Goal: Information Seeking & Learning: Check status

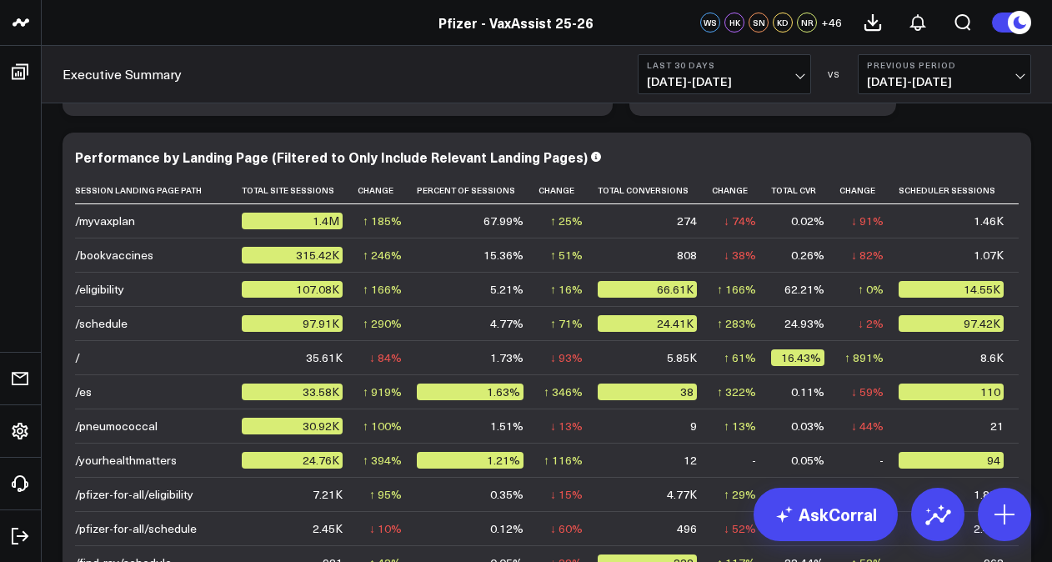
click at [744, 75] on span "[DATE] - [DATE]" at bounding box center [724, 81] width 155 height 13
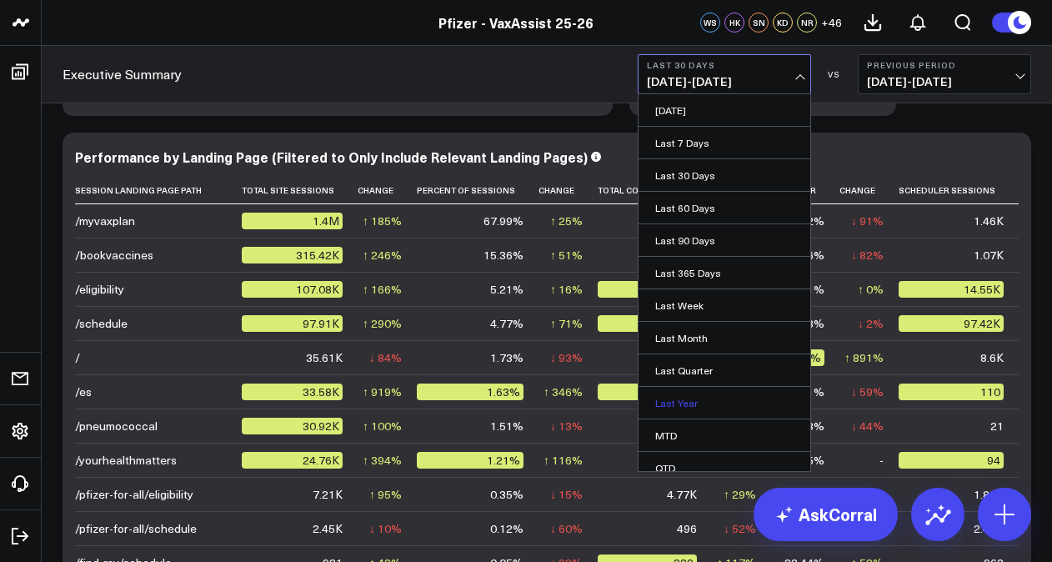
scroll to position [73, 0]
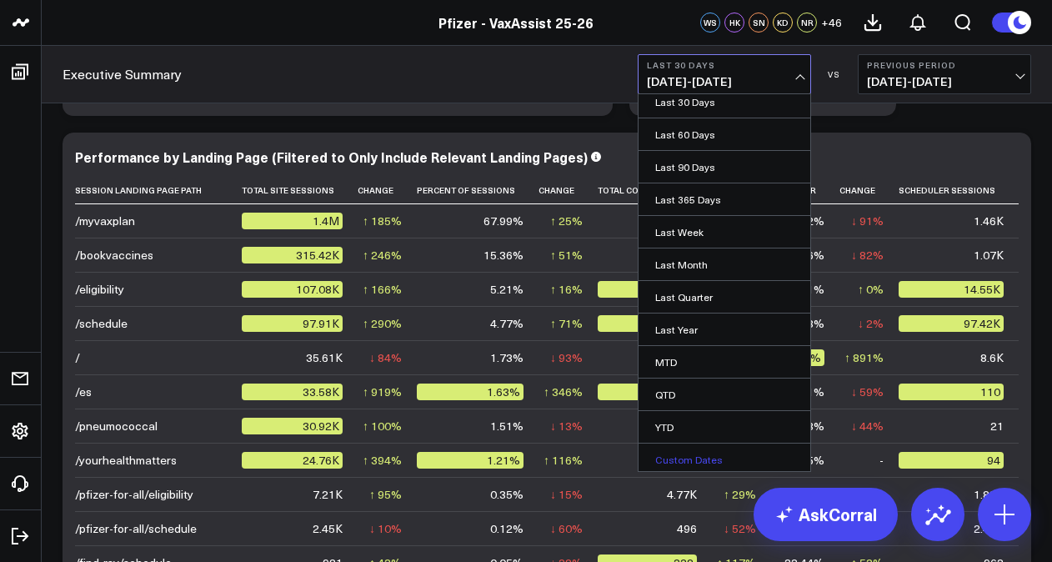
click at [699, 445] on link "Custom Dates" at bounding box center [725, 460] width 172 height 32
select select "9"
select select "2025"
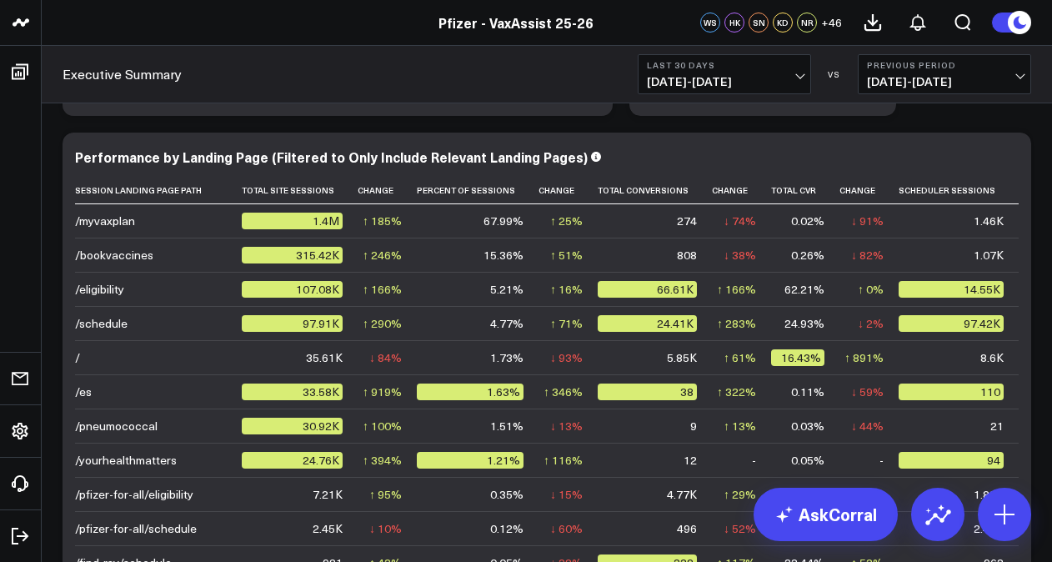
click at [922, 71] on button "Previous Period [DATE] - [DATE]" at bounding box center [944, 74] width 173 height 40
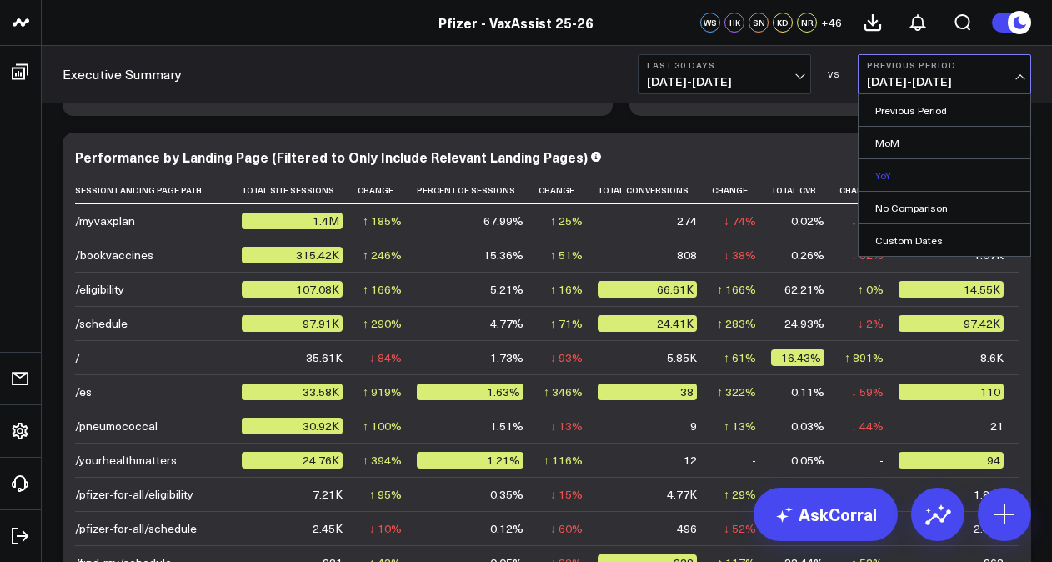
click at [909, 183] on link "YoY" at bounding box center [945, 175] width 172 height 32
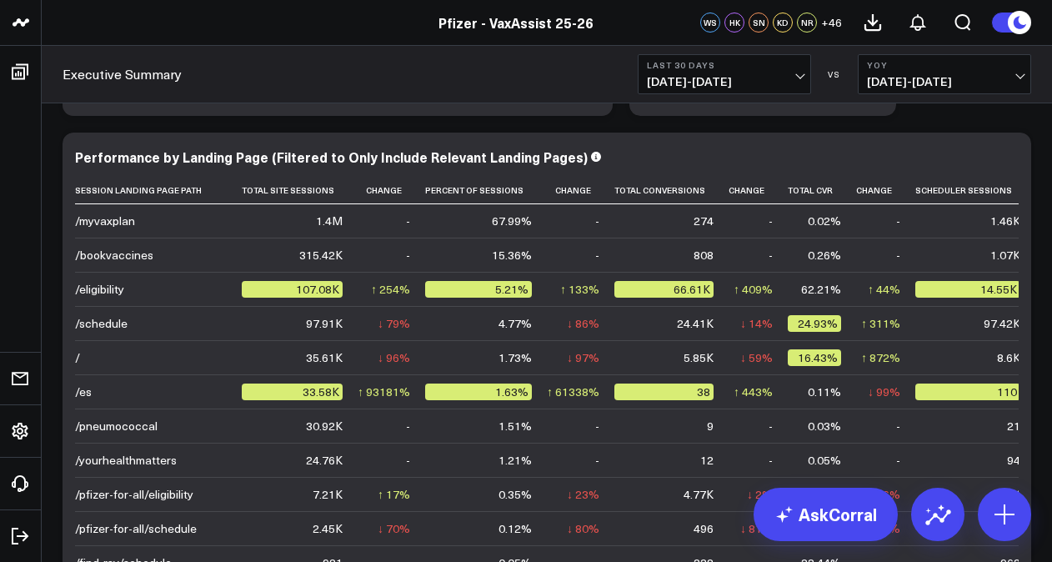
click at [760, 83] on span "[DATE] - [DATE]" at bounding box center [724, 81] width 155 height 13
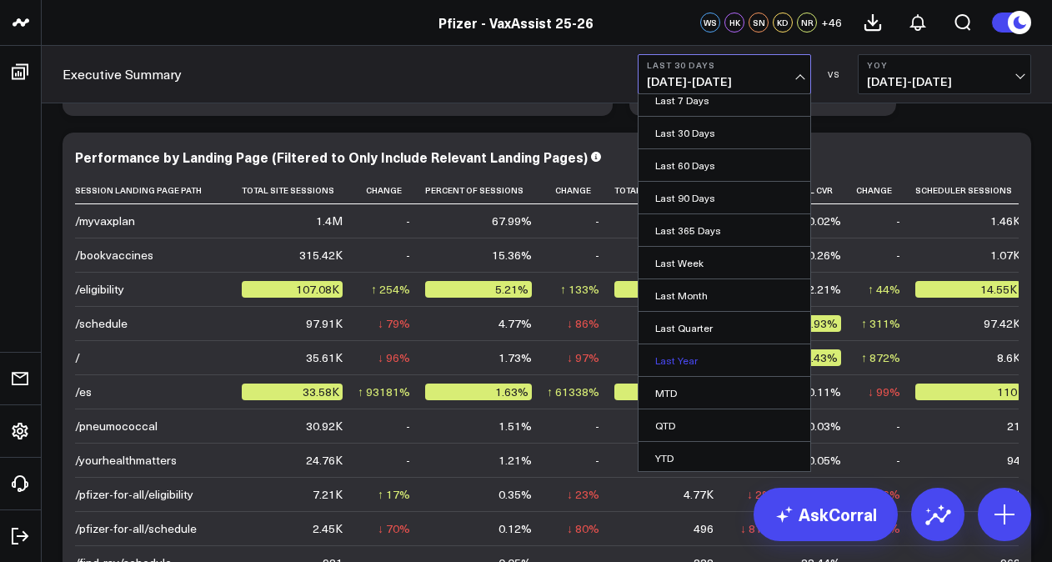
scroll to position [73, 0]
click at [692, 449] on link "Custom Dates" at bounding box center [725, 460] width 172 height 32
select select "9"
select select "2025"
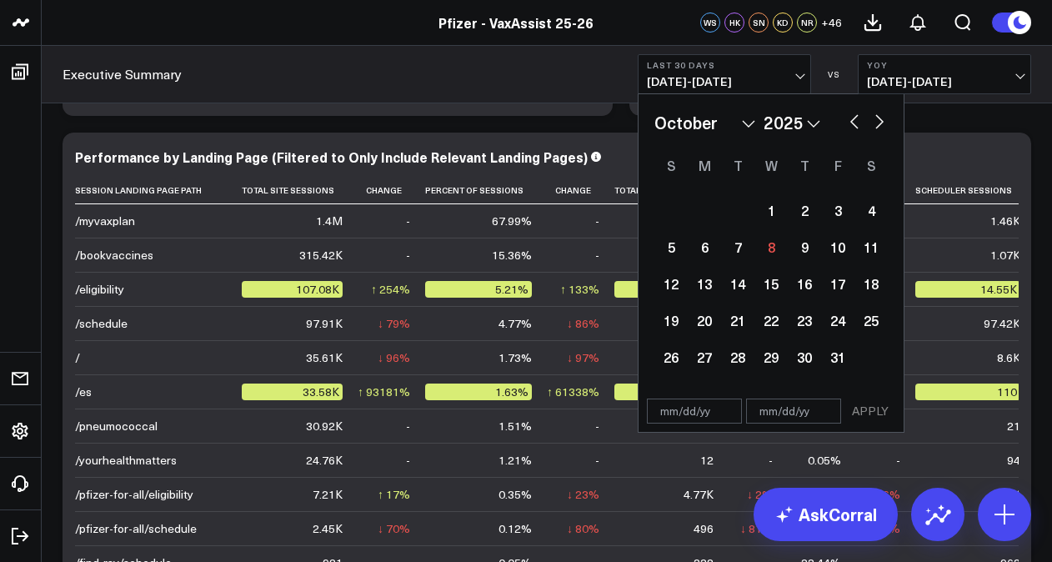
click at [670, 414] on input "text" at bounding box center [694, 411] width 95 height 25
select select "9"
select select "2025"
type input "[DATE]"
select select "8"
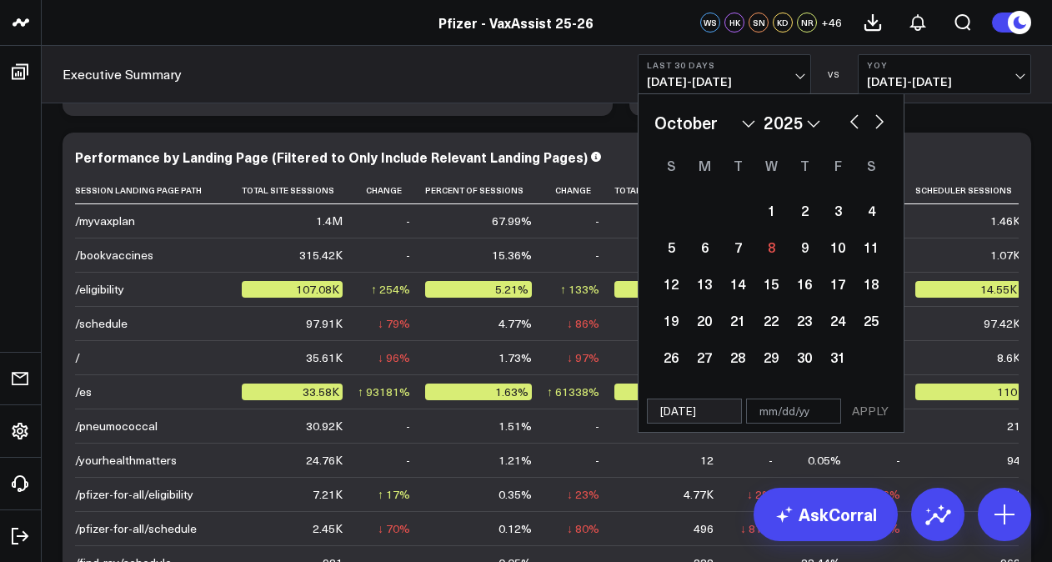
select select "2024"
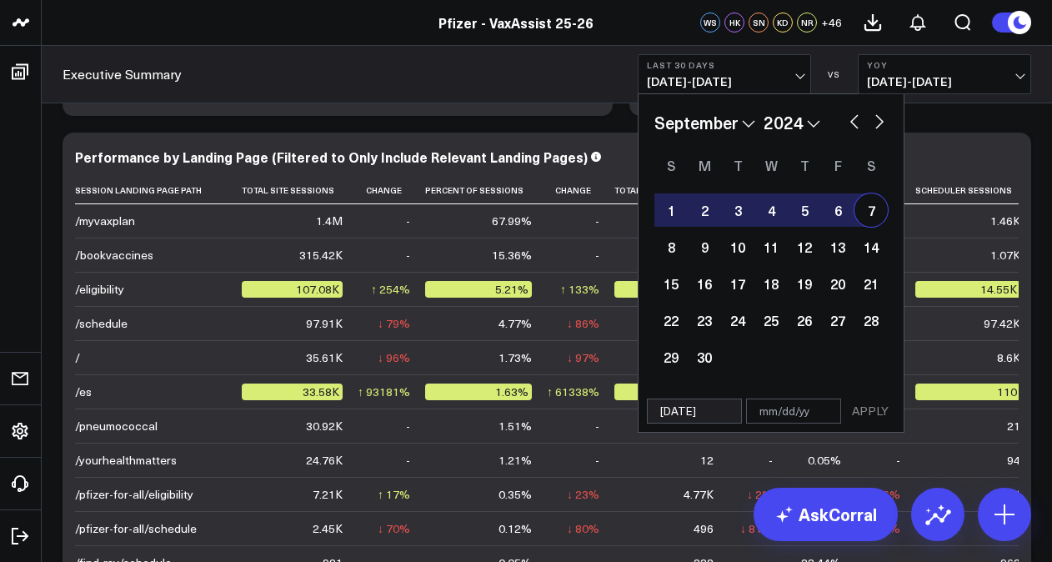
type input "[DATE]"
type input "1"
select select "8"
select select "2024"
type input "10/"
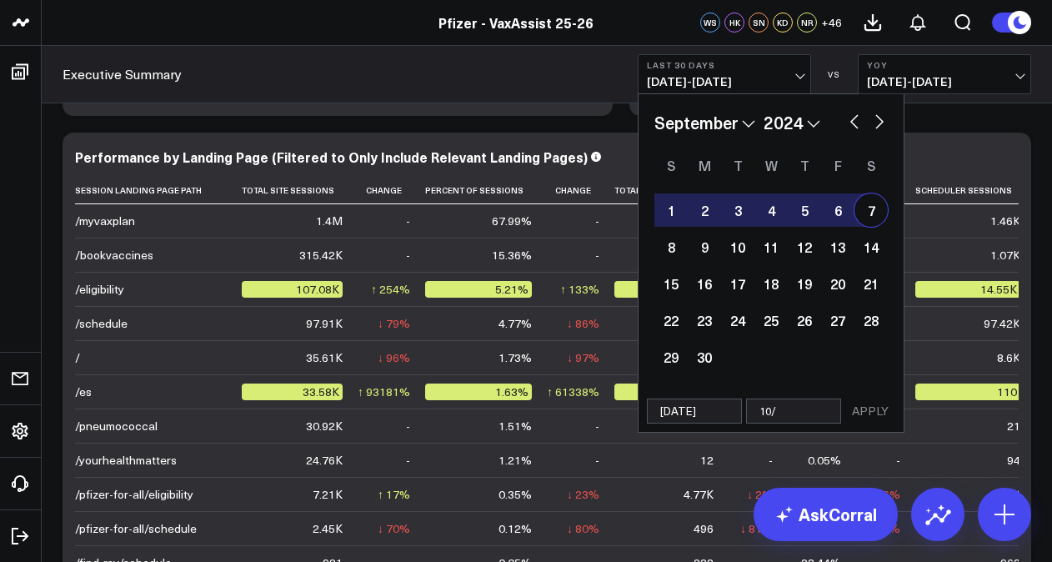
select select "8"
select select "2024"
type input "10/0"
select select "8"
select select "2024"
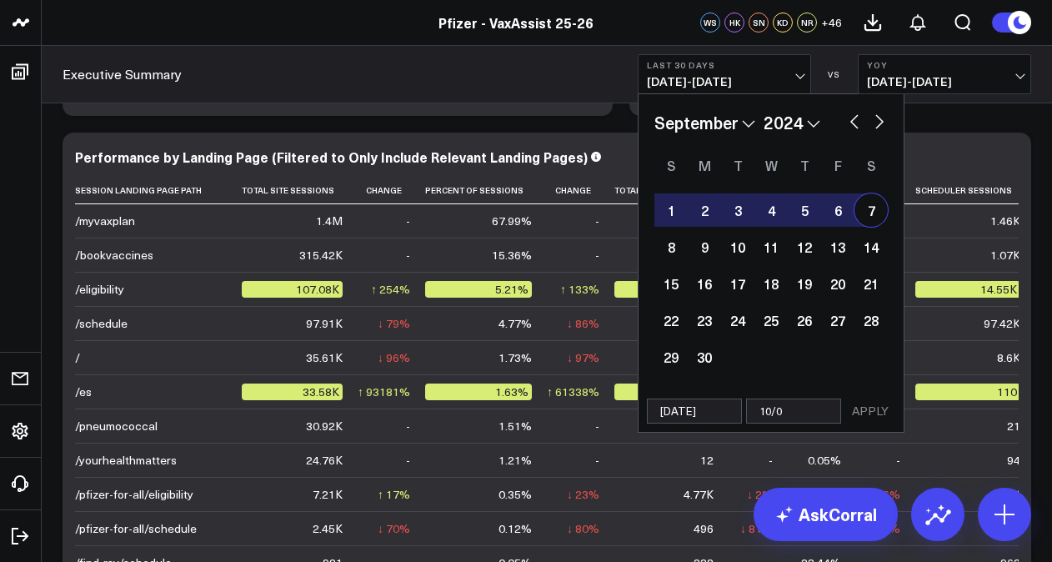
type input "10/07"
select select "8"
select select "2024"
type input "10/07/"
select select "8"
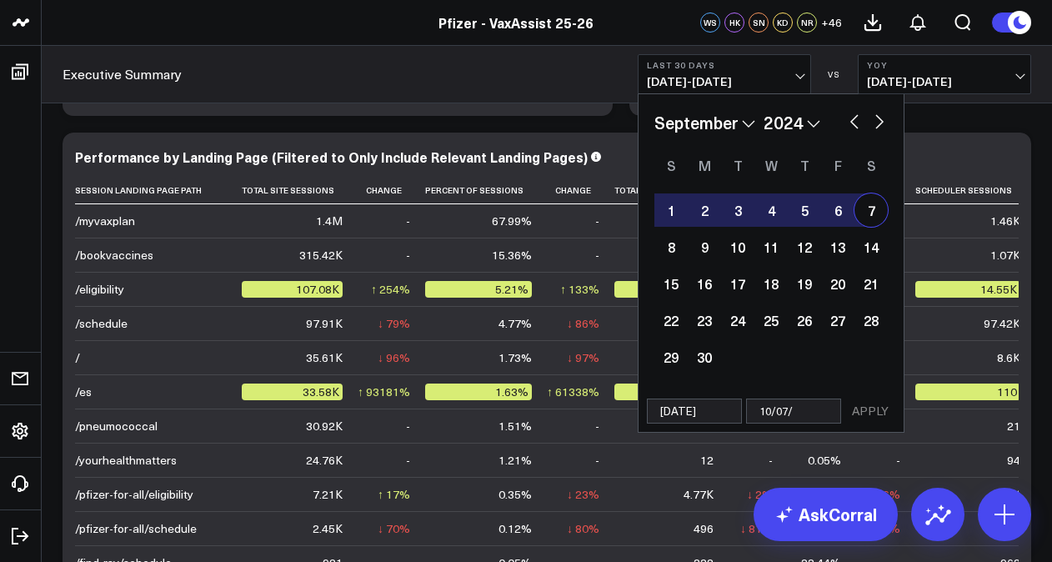
select select "2024"
type input "10/07/2"
select select "8"
select select "2024"
type input "[DATE]"
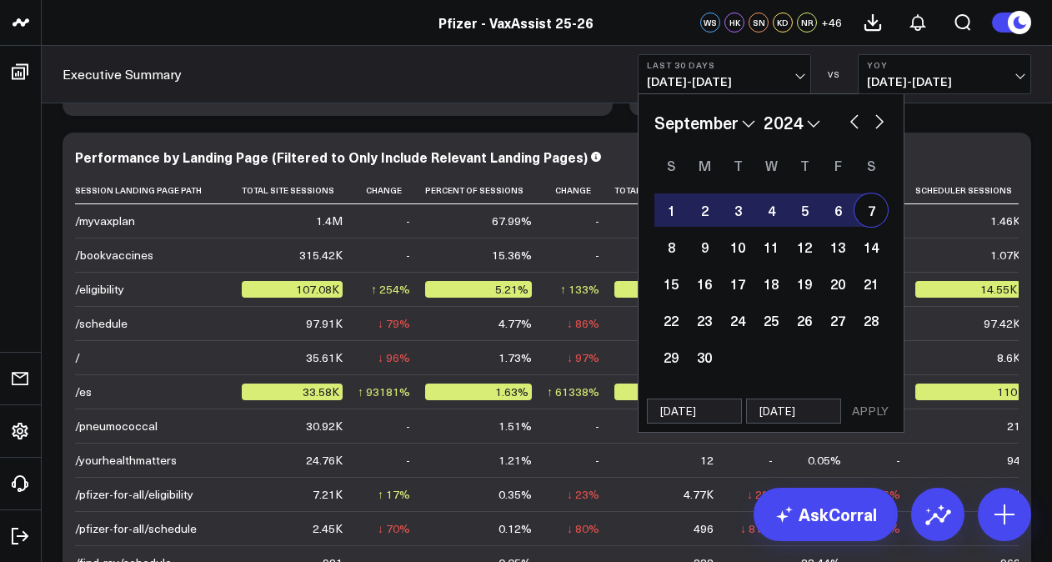
select select "8"
select select "2024"
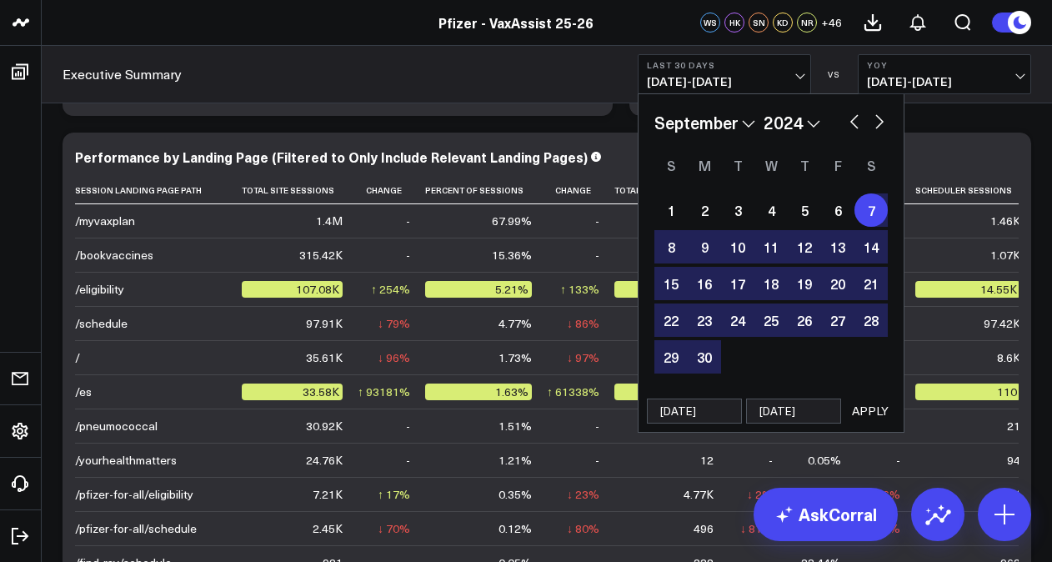
type input "[DATE]"
click at [873, 415] on button "APPLY" at bounding box center [870, 411] width 50 height 25
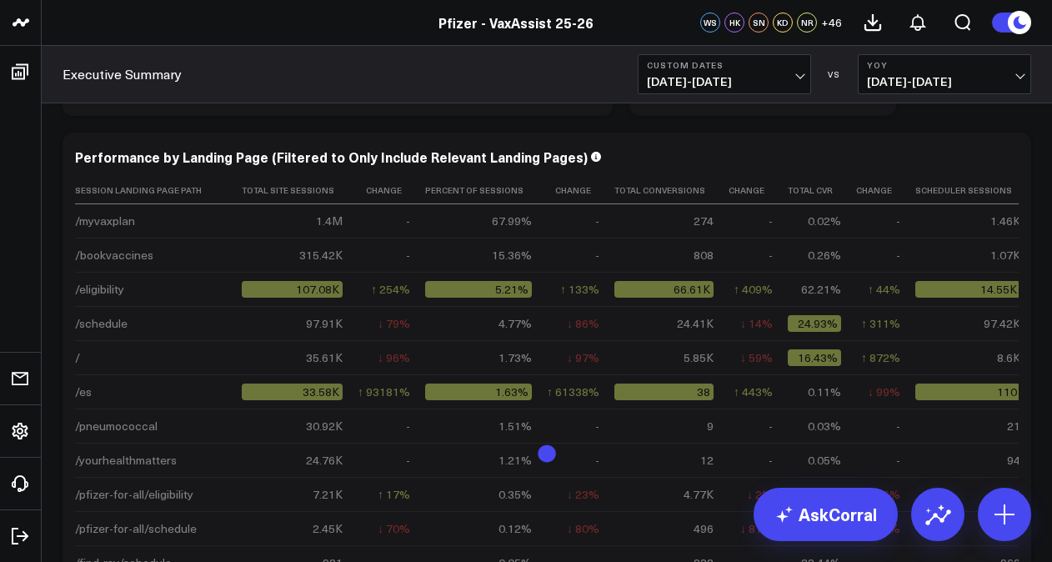
click at [930, 78] on span "[DATE] - [DATE]" at bounding box center [944, 81] width 155 height 13
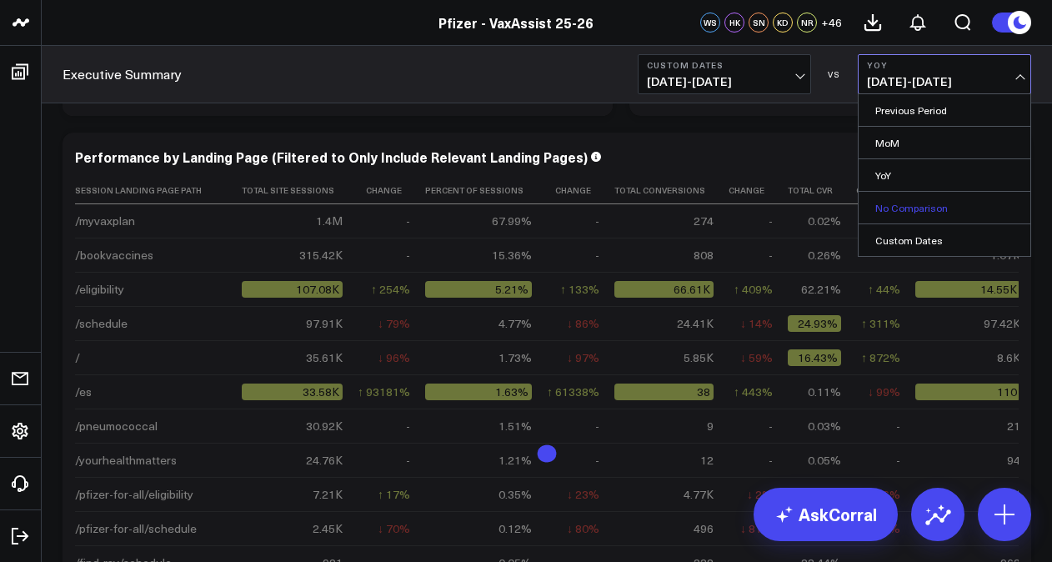
click at [920, 198] on link "No Comparison" at bounding box center [945, 208] width 172 height 32
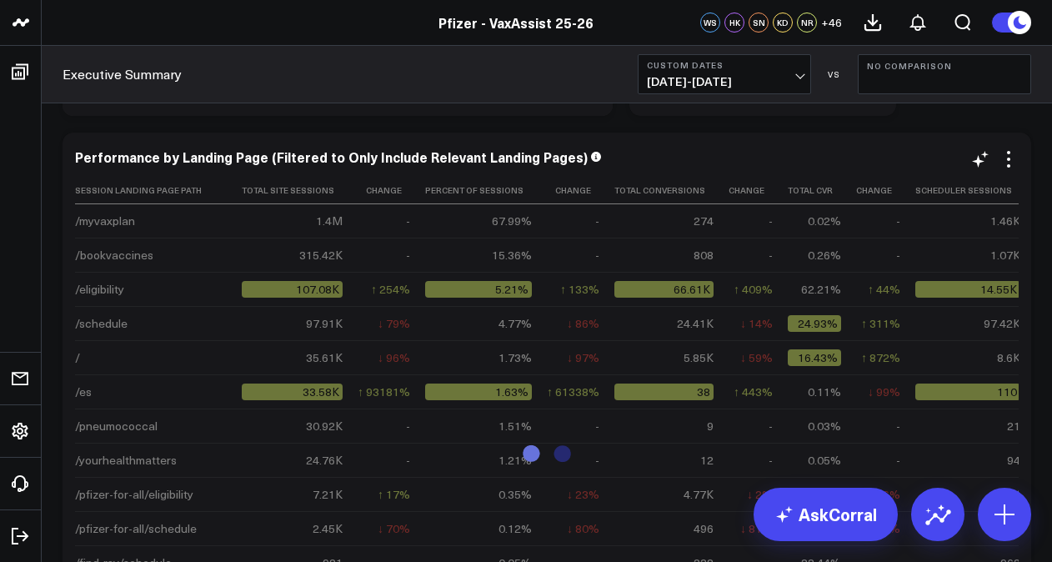
scroll to position [4137, 0]
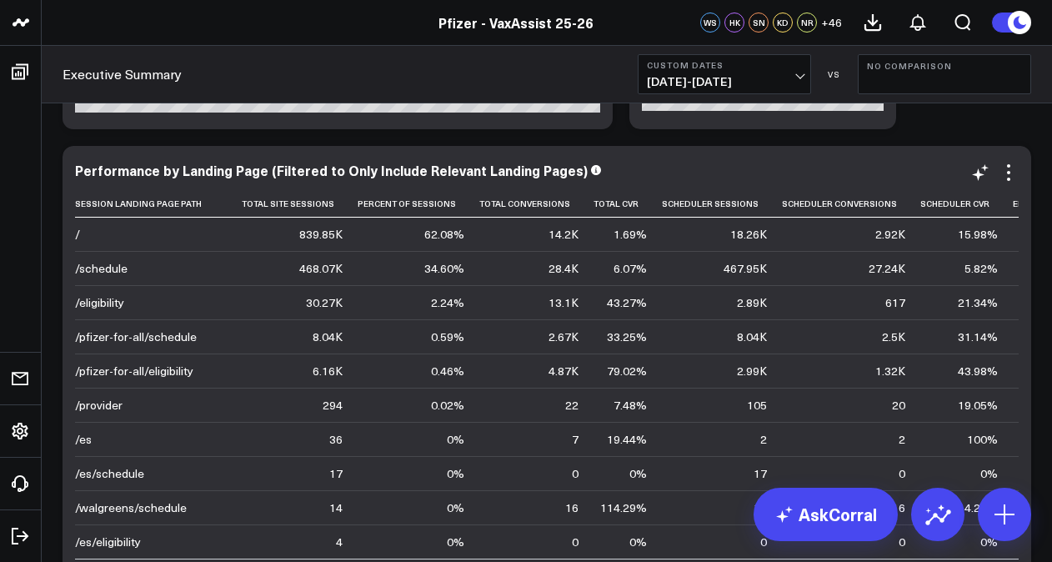
click at [770, 79] on span "[DATE] - [DATE]" at bounding box center [724, 81] width 155 height 13
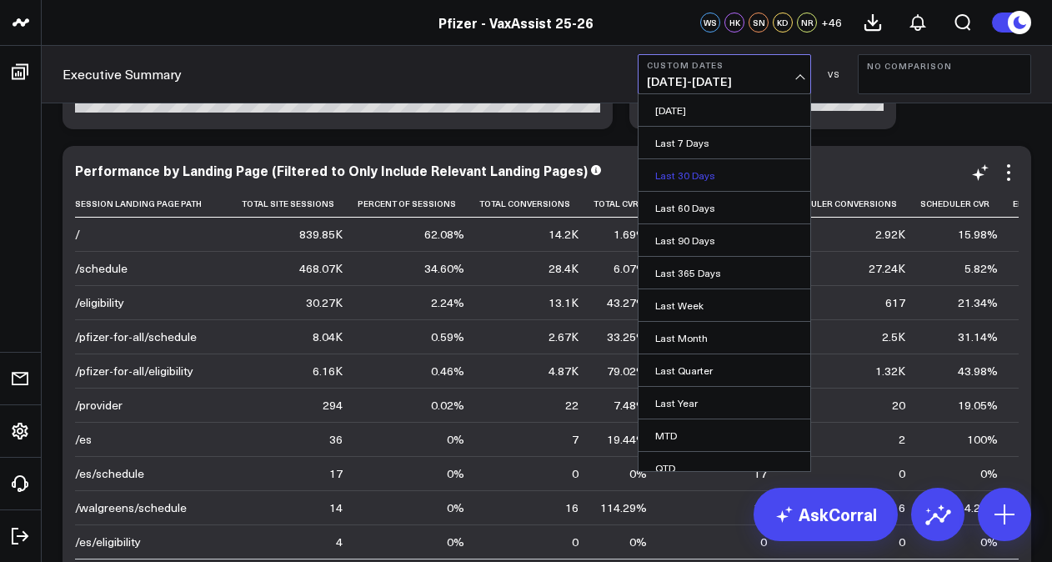
click at [717, 181] on link "Last 30 Days" at bounding box center [725, 175] width 172 height 32
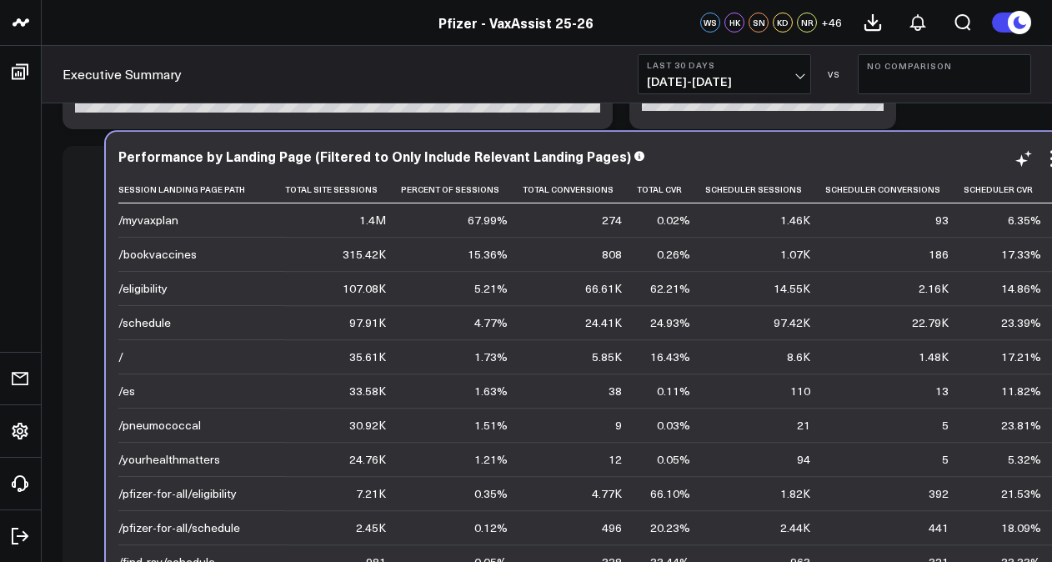
drag, startPoint x: 866, startPoint y: 385, endPoint x: 910, endPoint y: 372, distance: 45.4
click at [910, 374] on td "13" at bounding box center [894, 391] width 138 height 34
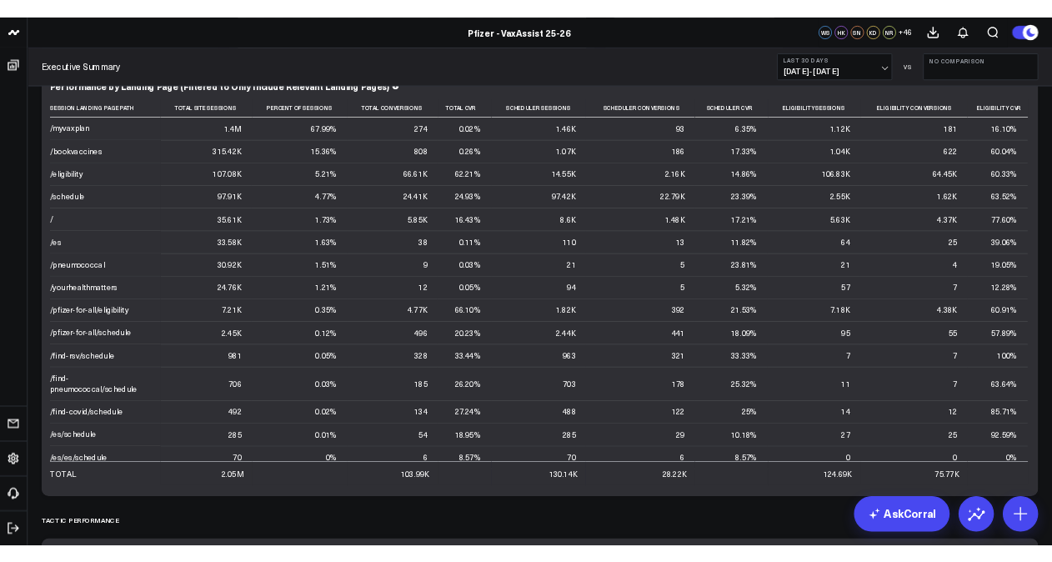
scroll to position [2873, 0]
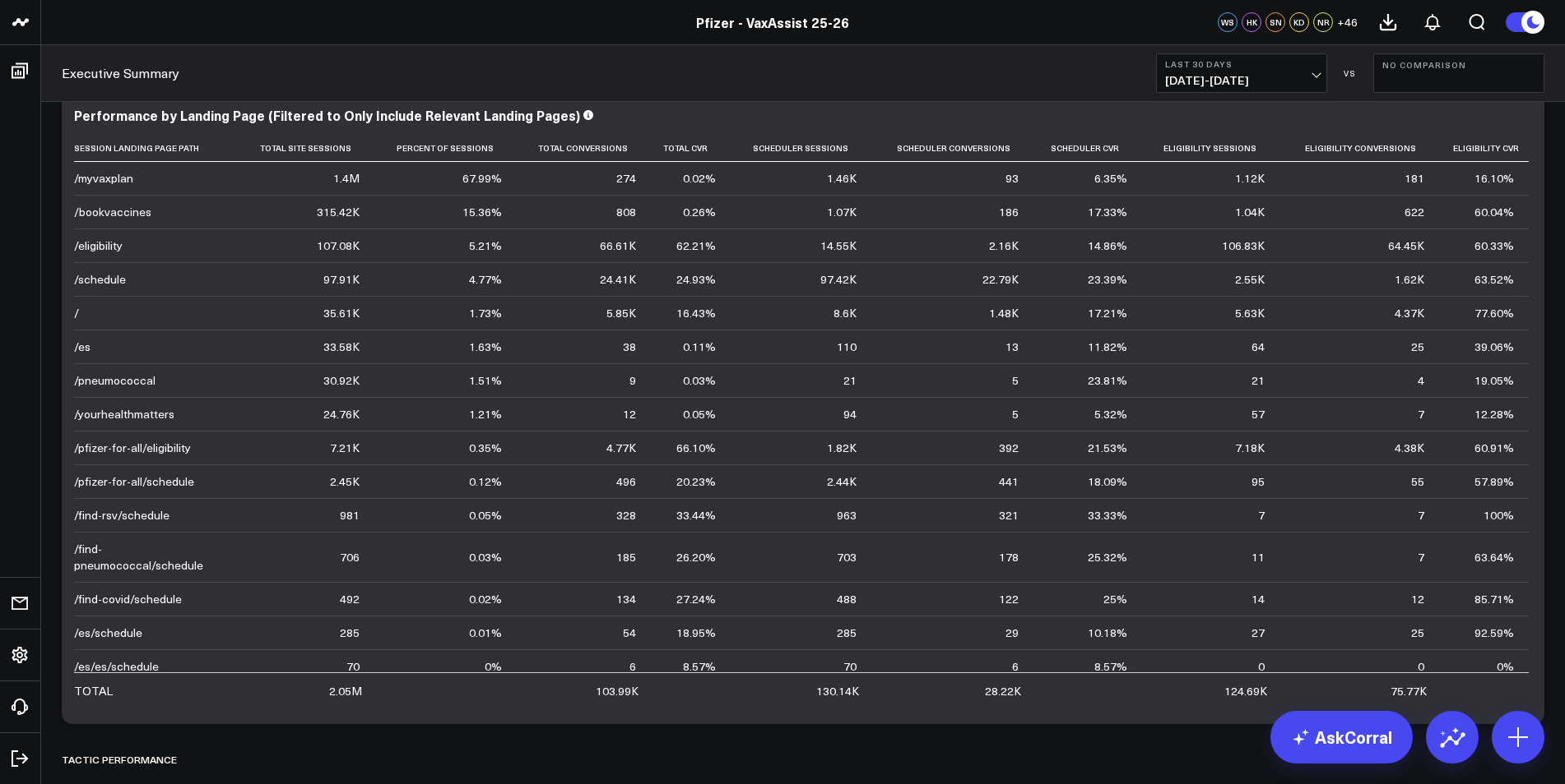
click at [1037, 88] on button "Last 30 Days [DATE] - [DATE]" at bounding box center [1240, 73] width 171 height 39
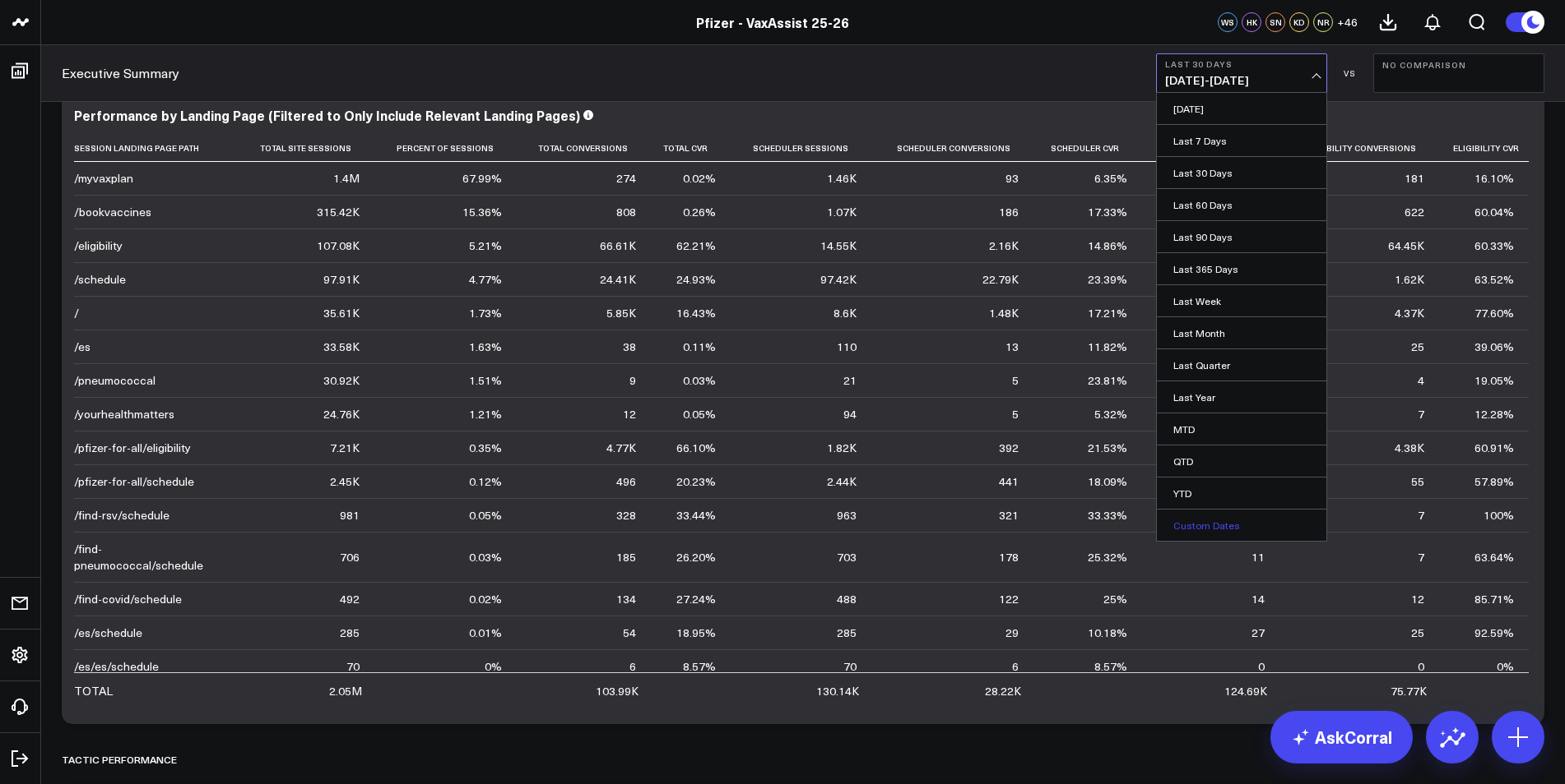
click at [1037, 513] on link "Custom Dates" at bounding box center [1241, 526] width 170 height 32
select select "9"
select select "2025"
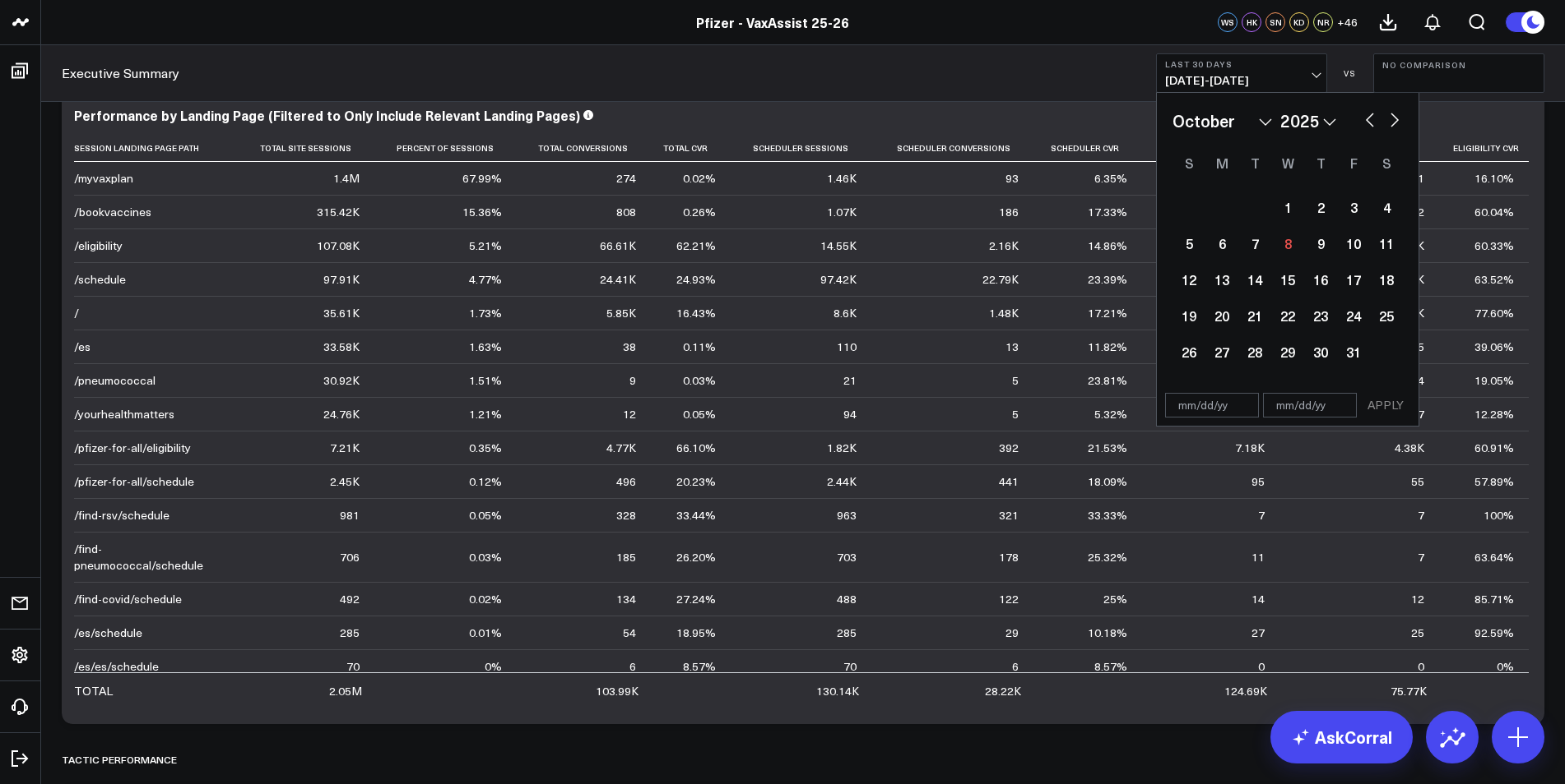
click at [1037, 404] on input "text" at bounding box center [1212, 405] width 94 height 25
select select "9"
select select "2025"
type input "[DATE]"
select select "8"
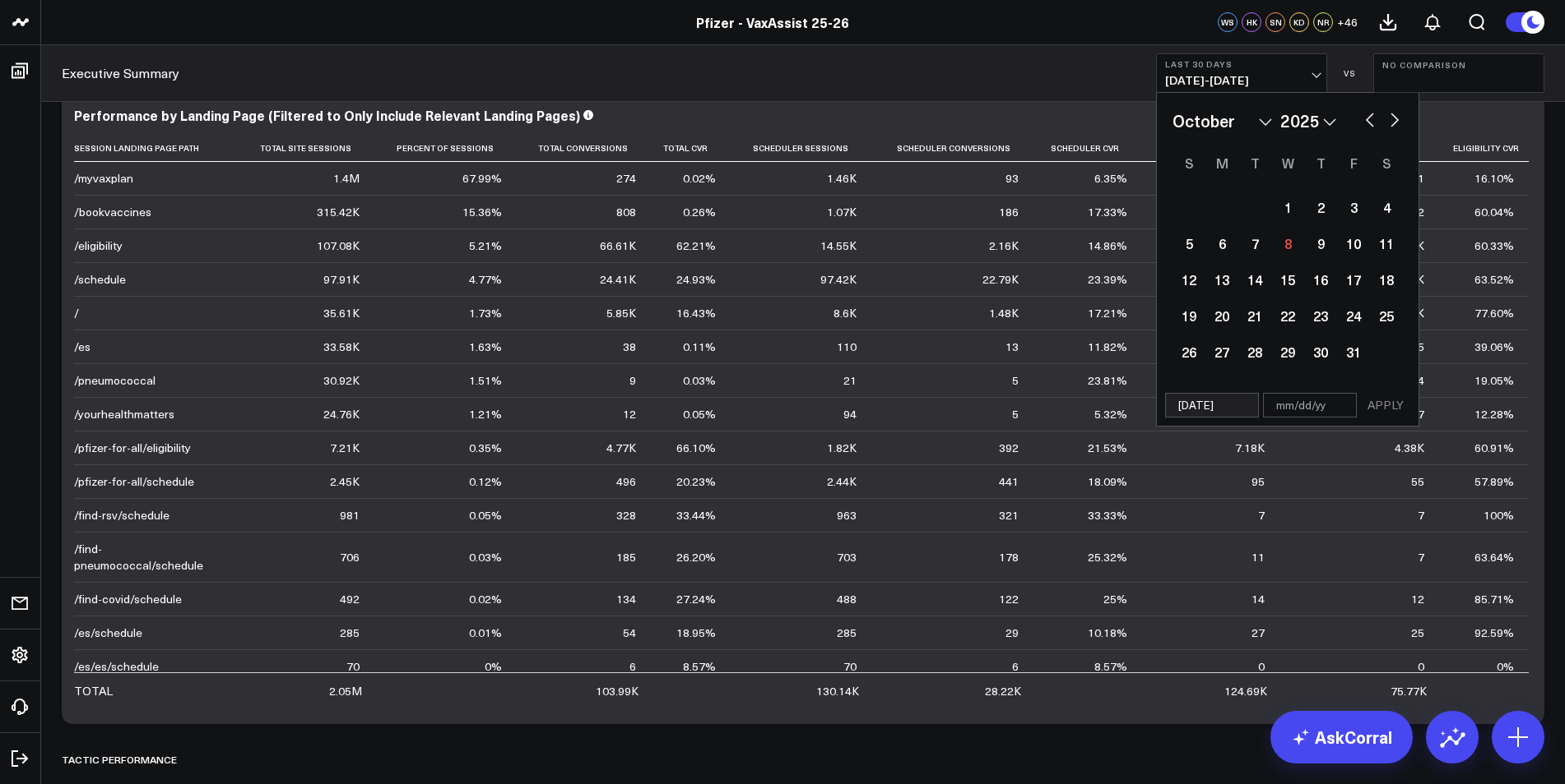
select select "2024"
type input "[DATE]"
click at [1037, 405] on input "text" at bounding box center [1309, 405] width 94 height 25
select select "8"
select select "2024"
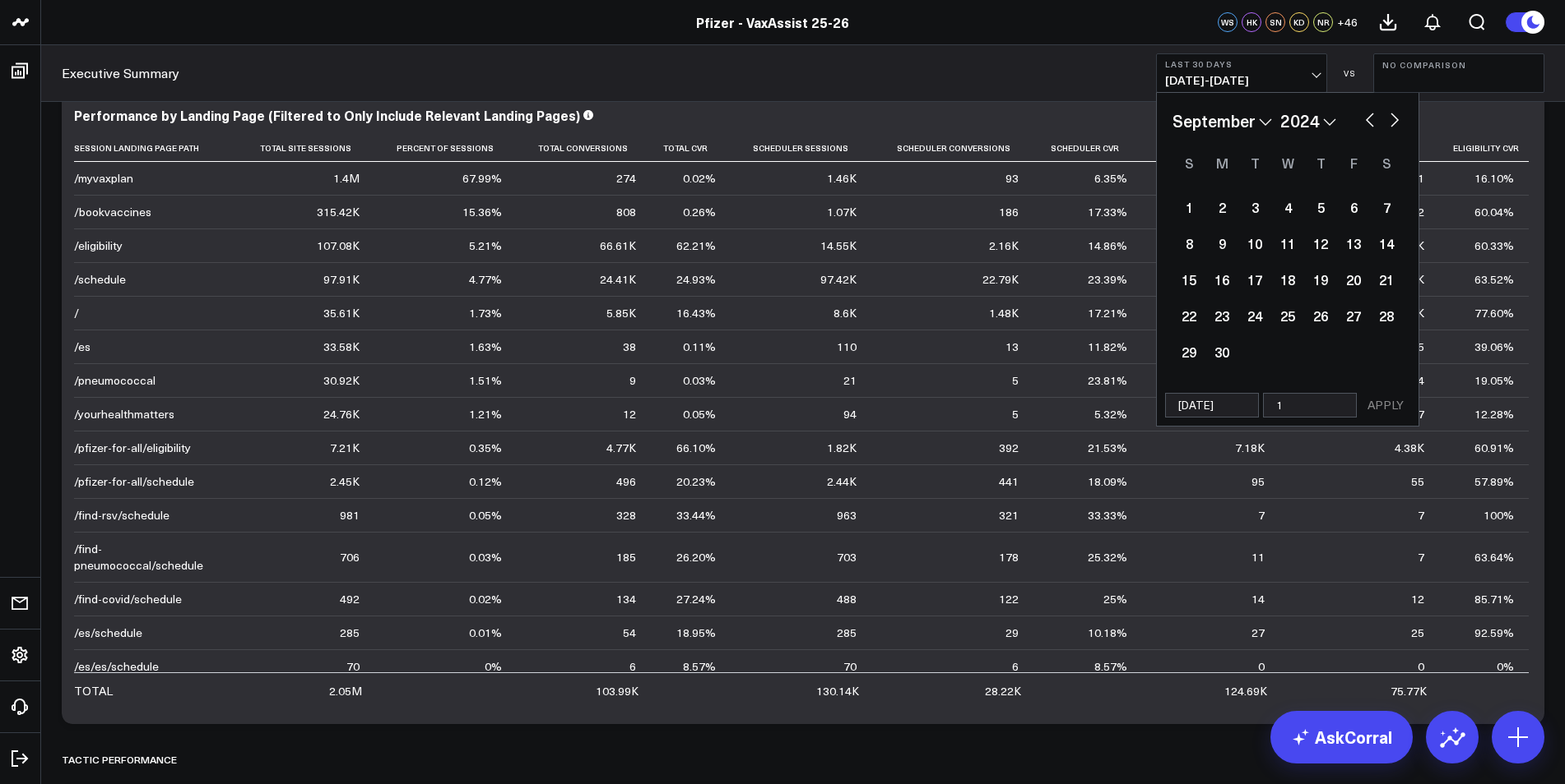
type input "12"
select select "8"
select select "2024"
type input "12/"
select select "8"
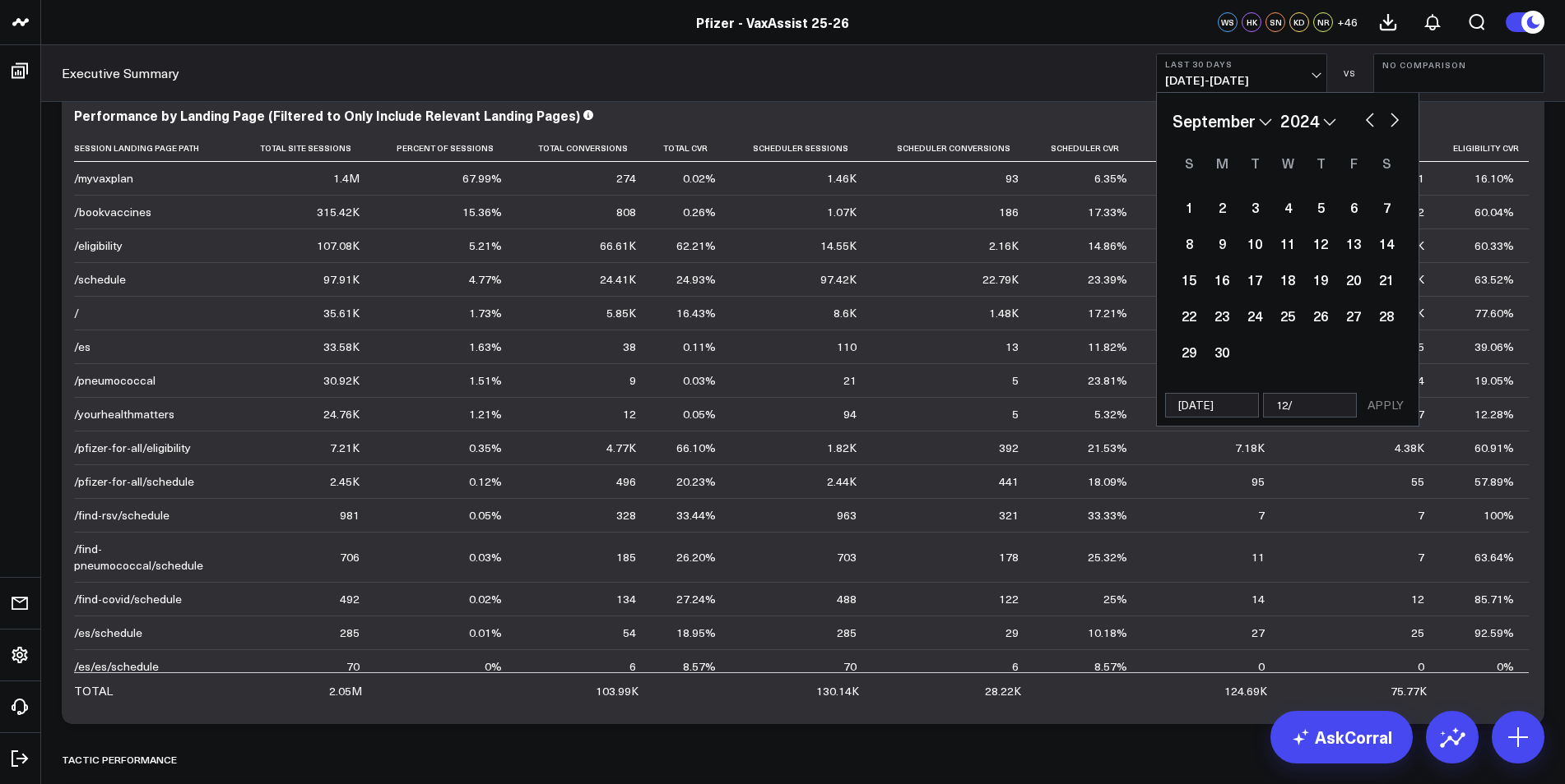
select select "2024"
type input "[DATE]"
select select "8"
select select "2024"
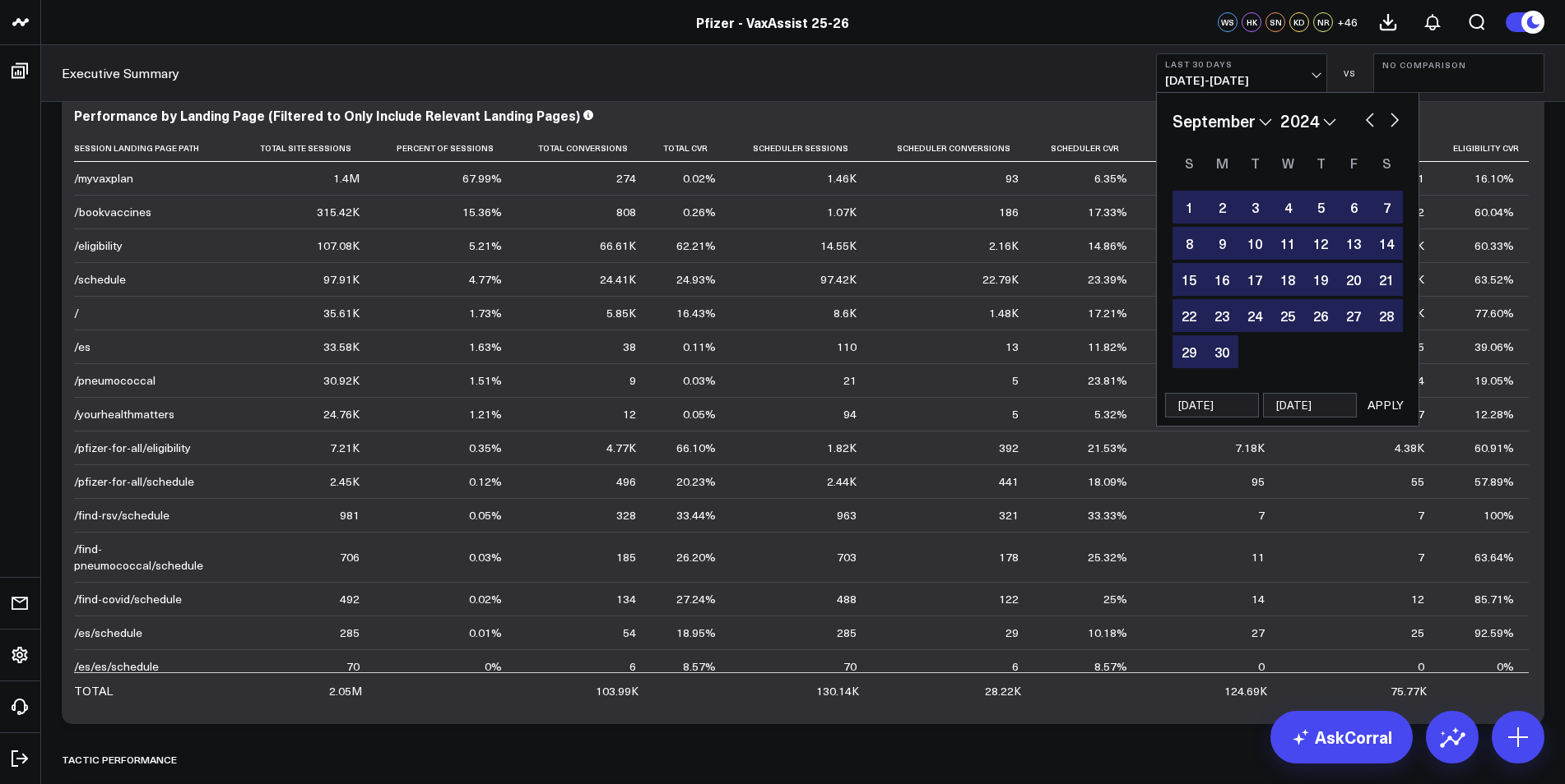
type input "[DATE]"
click at [1037, 398] on button "APPLY" at bounding box center [1385, 405] width 49 height 25
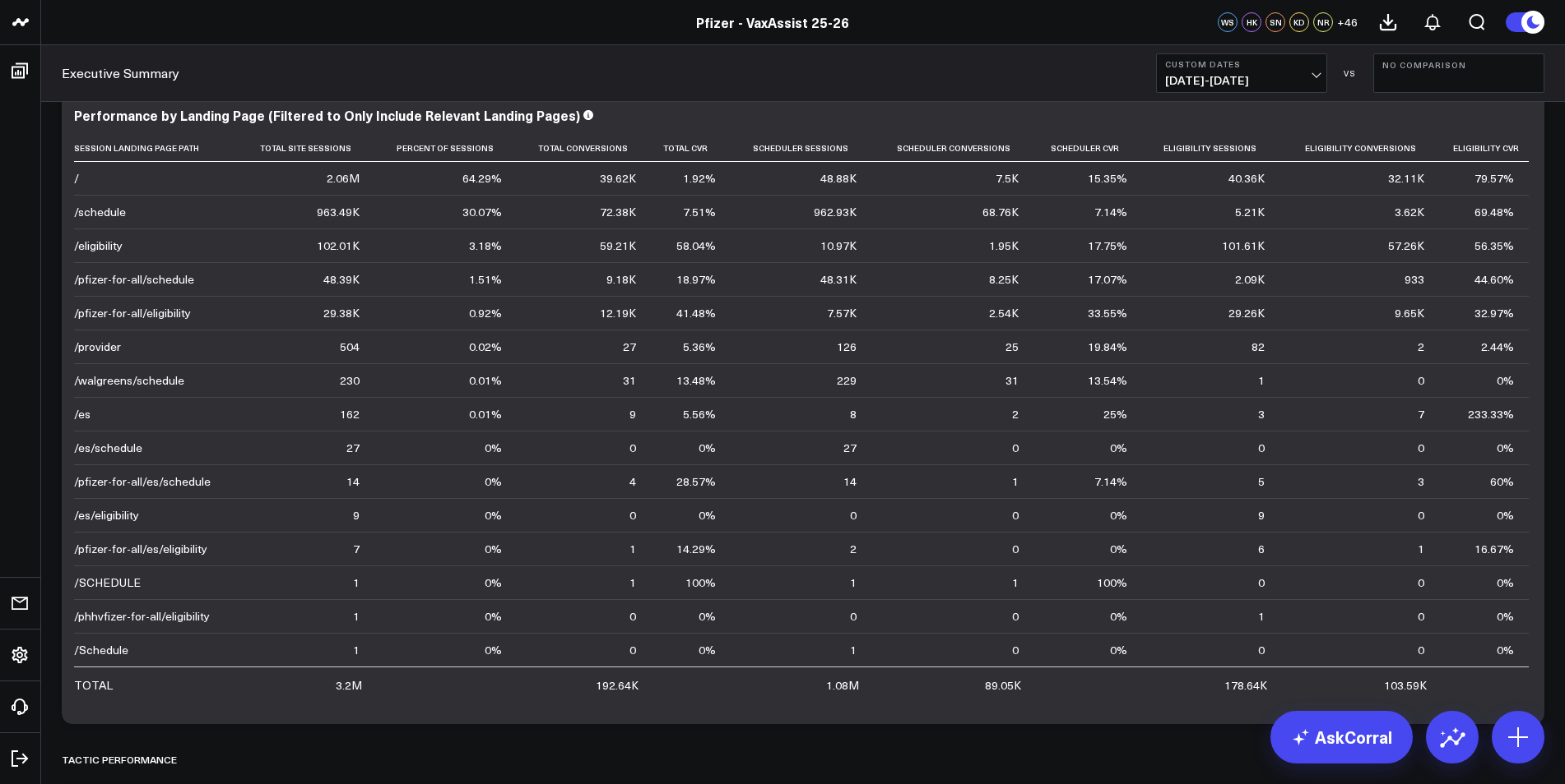
click at [1037, 61] on b "Custom Dates" at bounding box center [1241, 64] width 153 height 10
click at [1037, 99] on div "Executive Summary Custom Dates [DATE] - [DATE] VS No Comparison" at bounding box center [803, 74] width 1524 height 57
click at [1037, 84] on span "[DATE] - [DATE]" at bounding box center [1241, 80] width 153 height 13
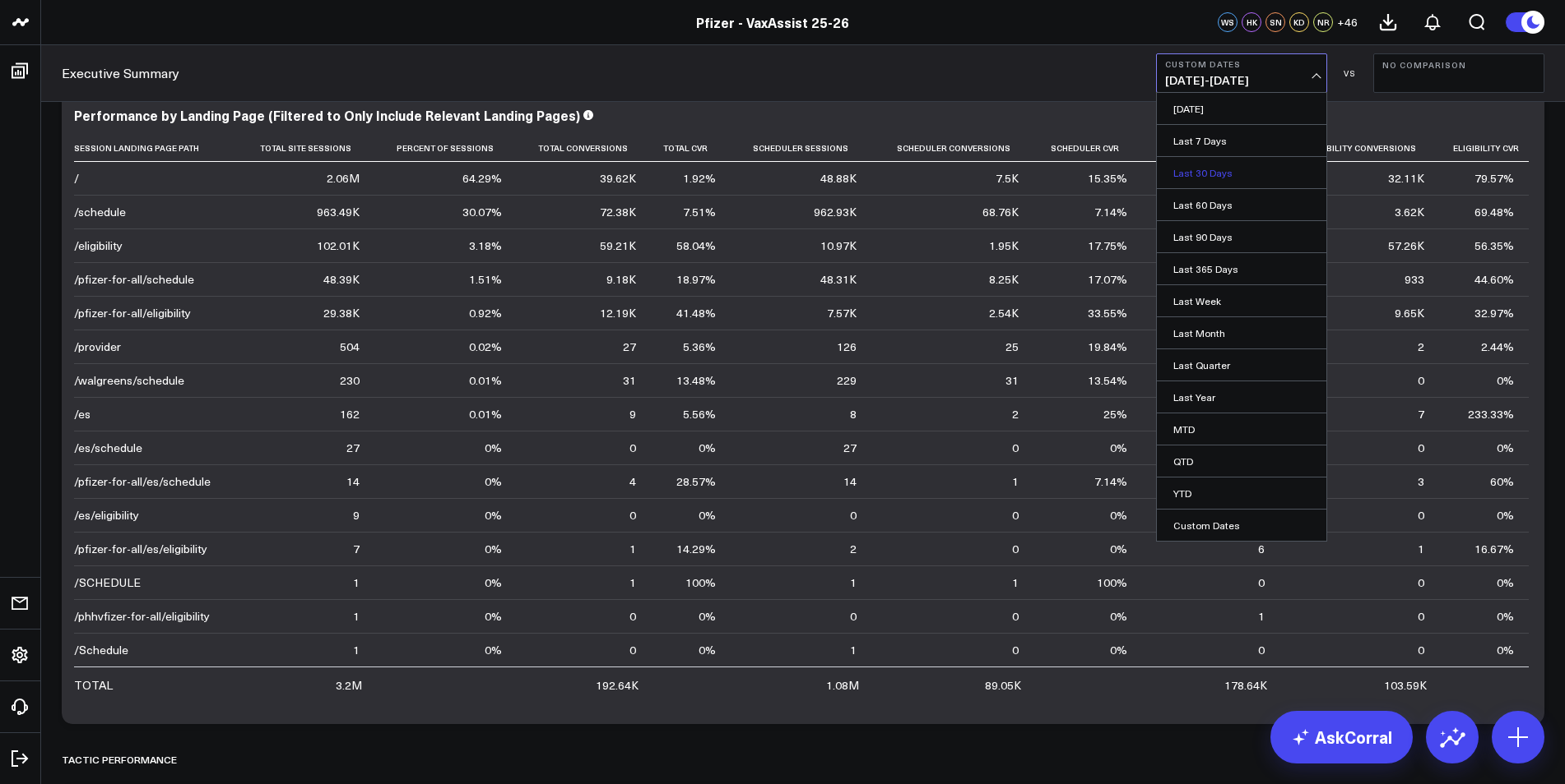
click at [1037, 170] on link "Last 30 Days" at bounding box center [1241, 173] width 170 height 32
